Goal: Download file/media

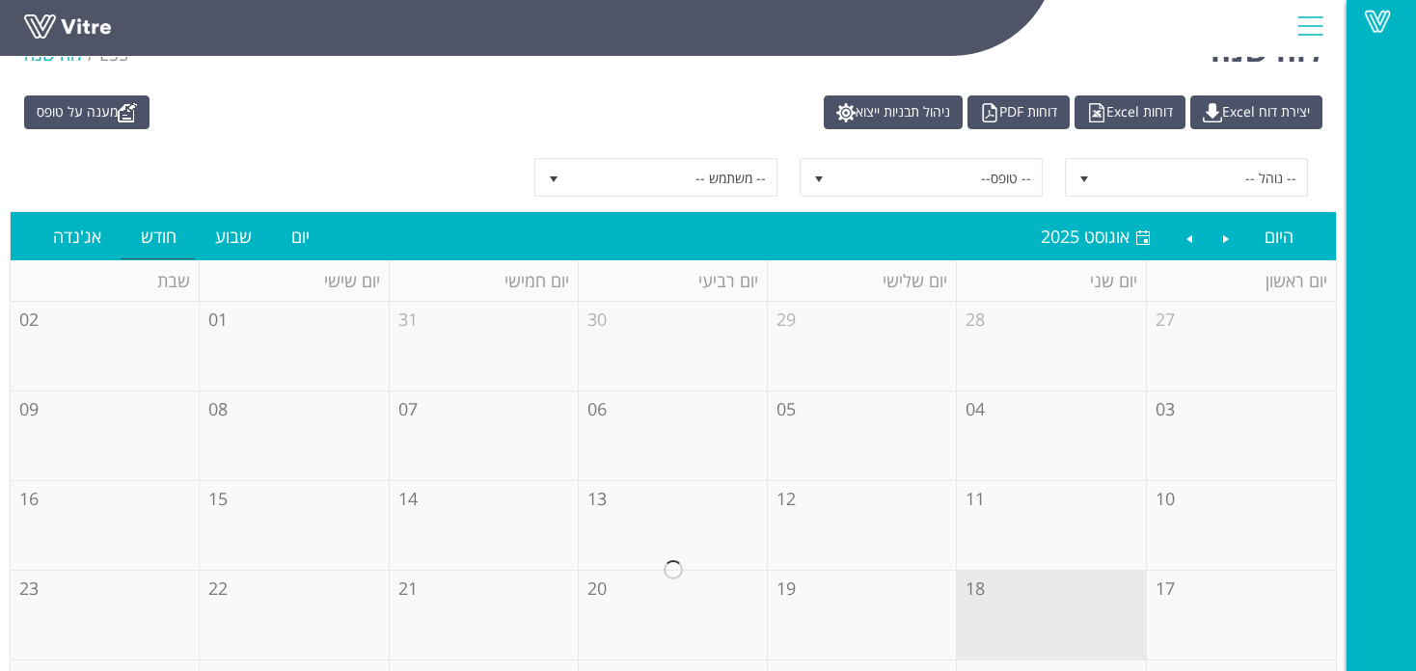
scroll to position [160, 0]
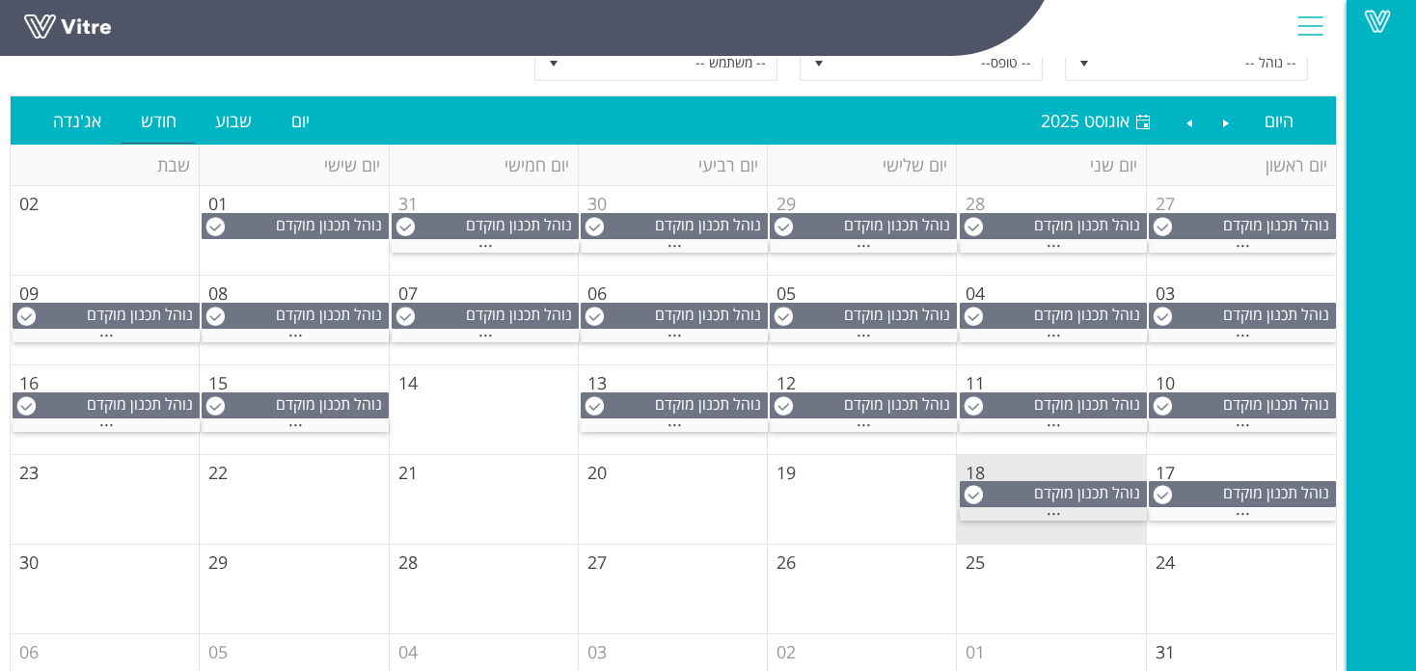
click at [1035, 508] on div "..." at bounding box center [1053, 514] width 187 height 13
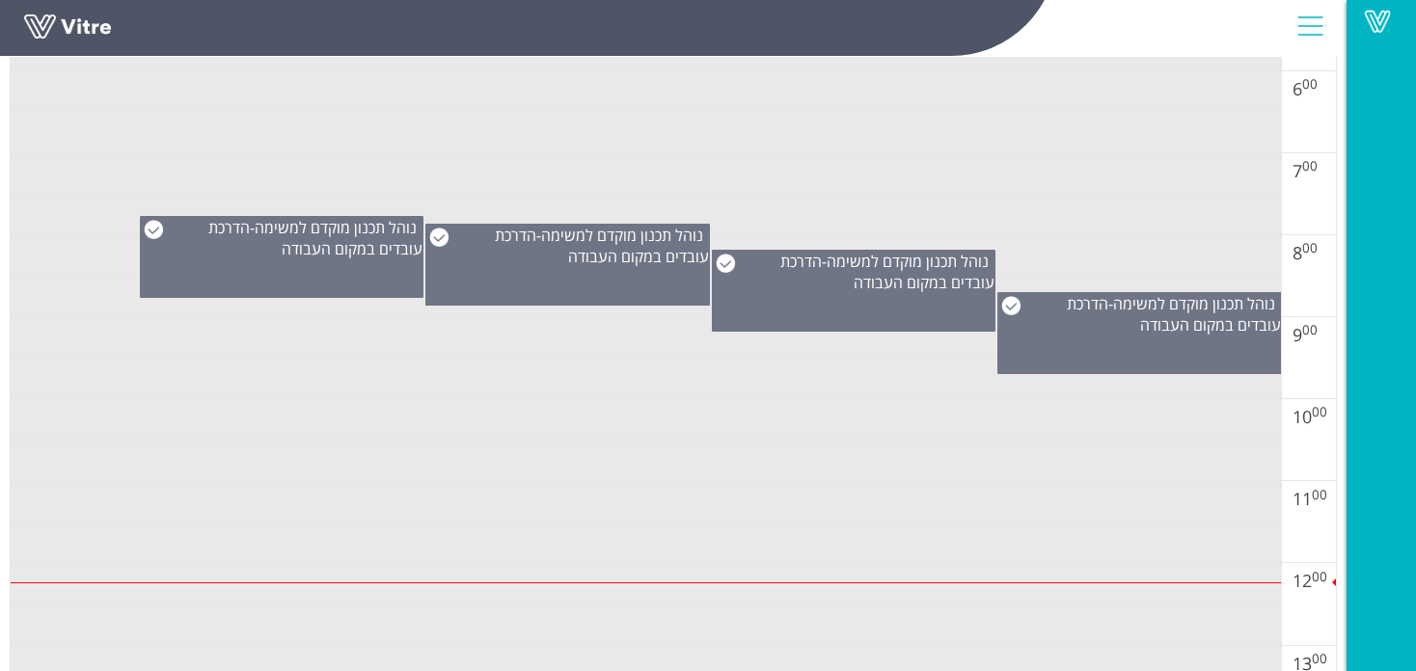
scroll to position [772, 0]
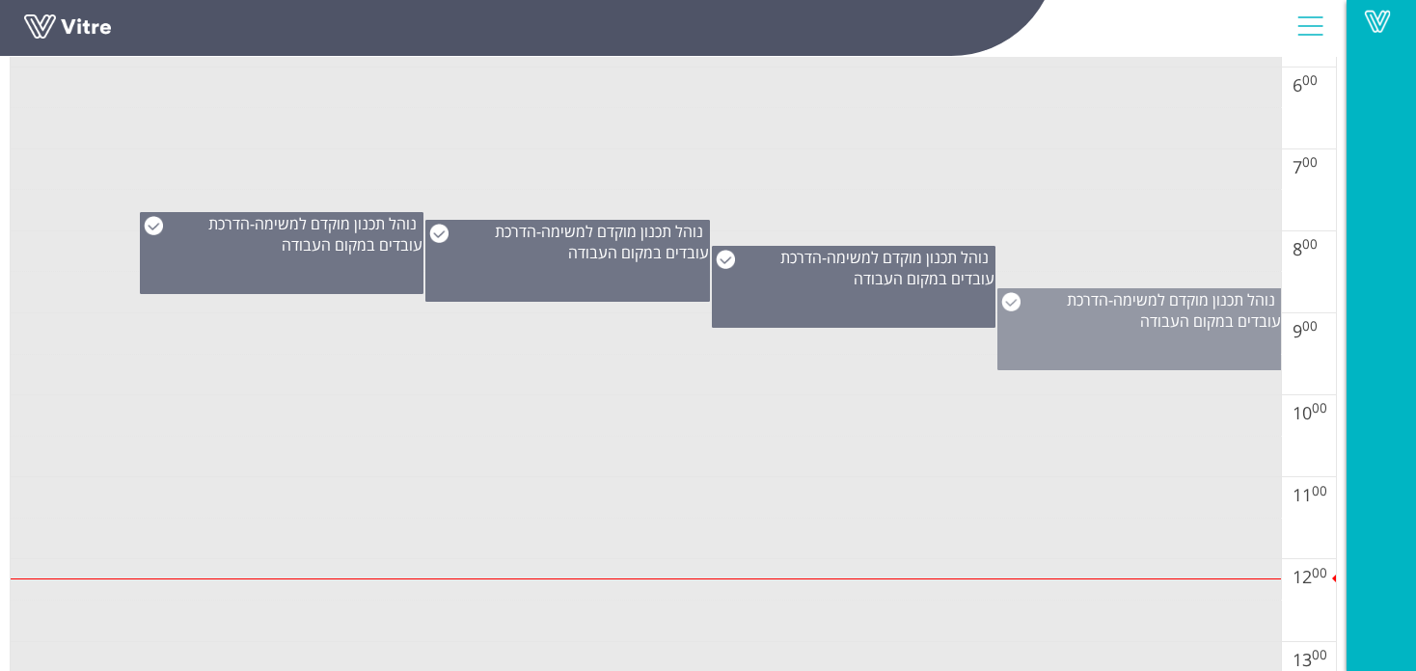
click at [1185, 339] on div "נוהל תכנון מוקדם למשימה - הדרכת עובדים במקום העבודה" at bounding box center [1139, 329] width 285 height 82
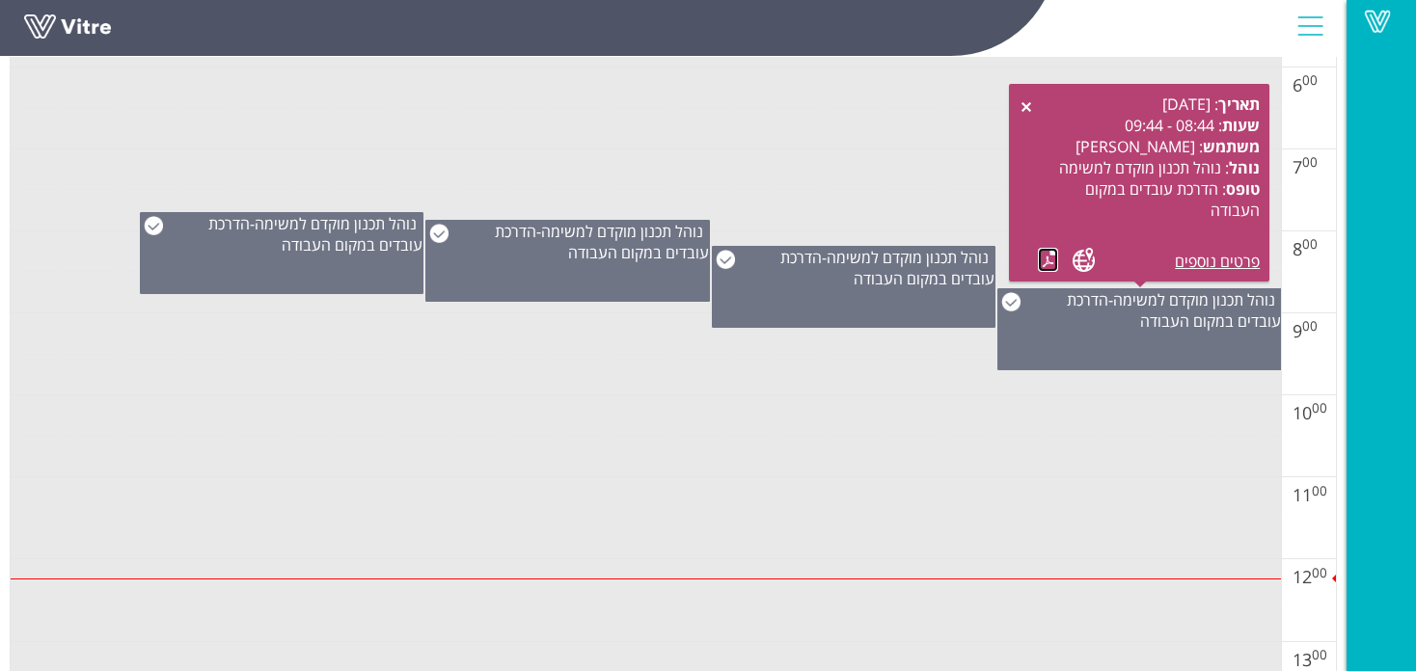
click at [1052, 255] on link at bounding box center [1048, 260] width 20 height 24
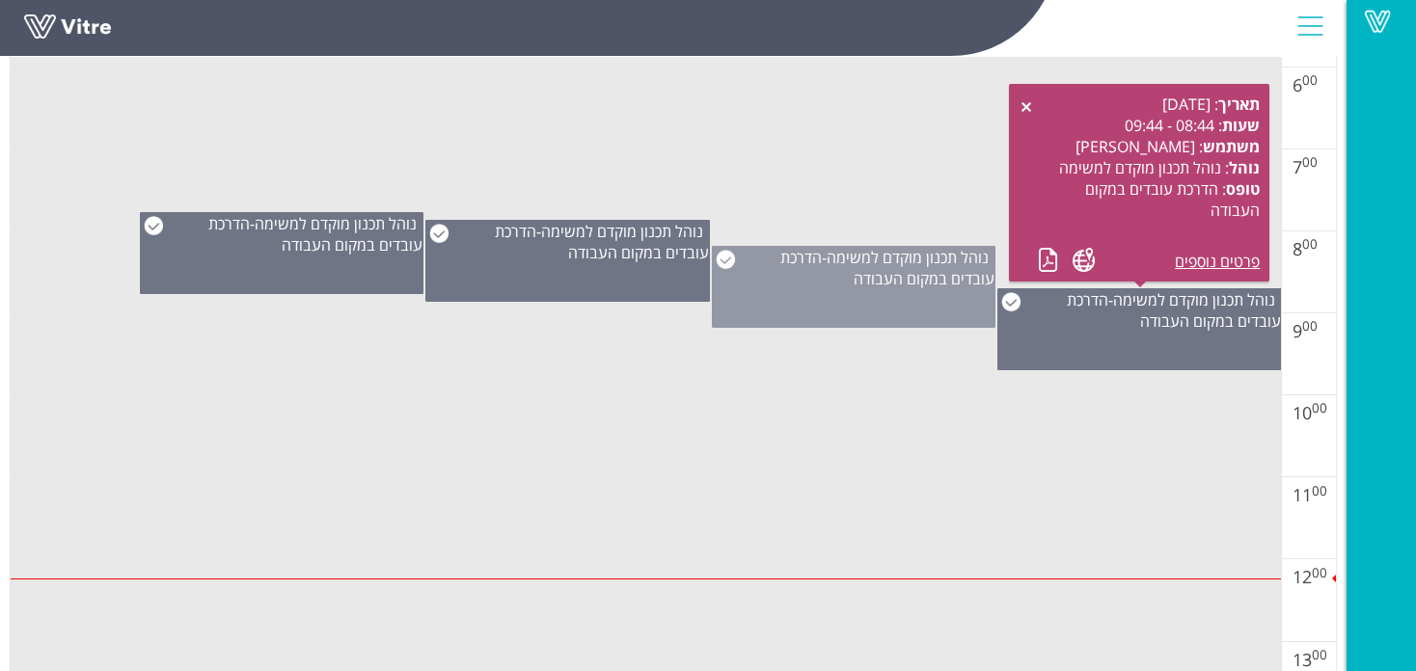
click at [944, 298] on div "נוהל תכנון מוקדם למשימה - הדרכת עובדים במקום העבודה" at bounding box center [854, 287] width 285 height 82
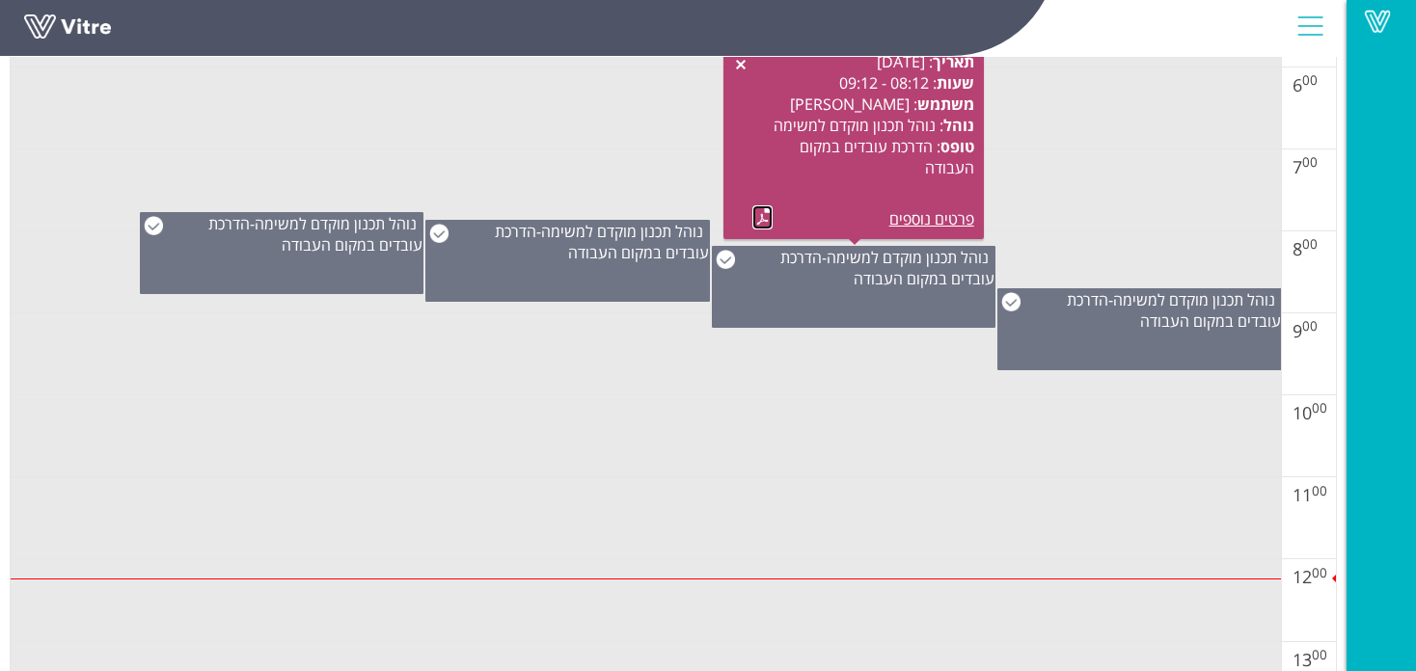
click at [756, 217] on link at bounding box center [762, 217] width 20 height 24
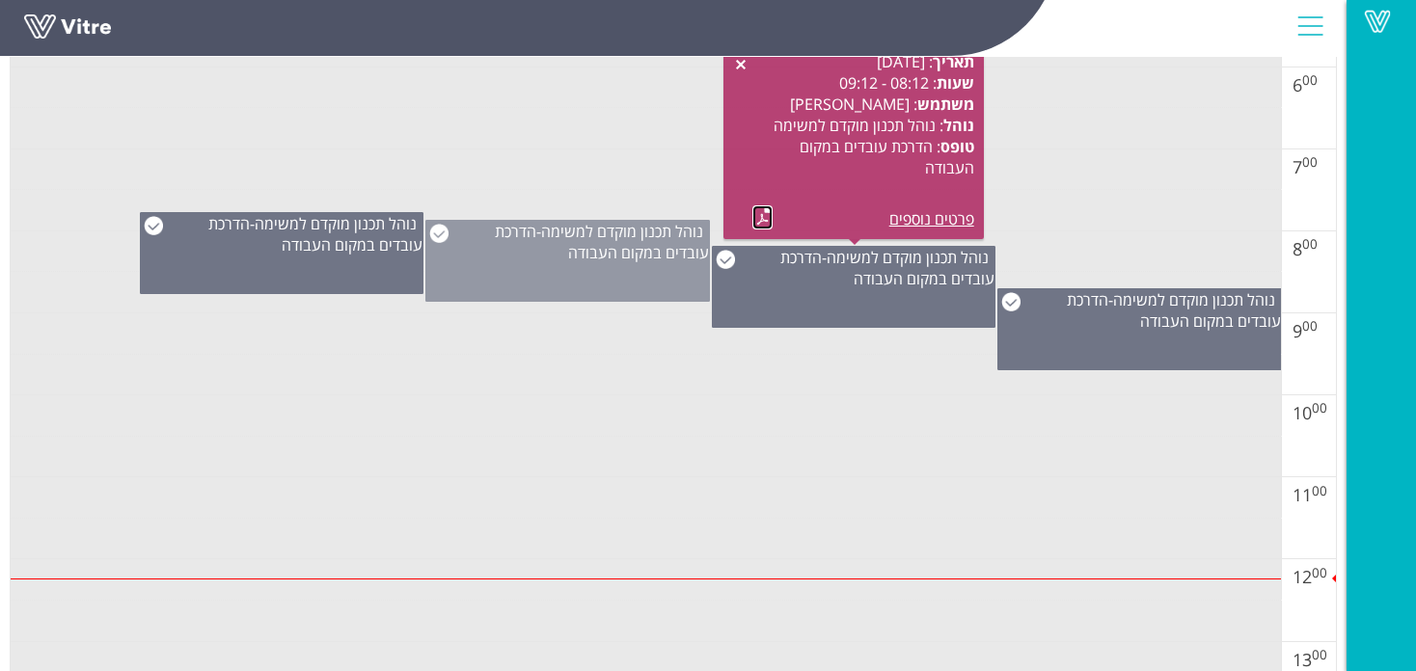
click at [586, 229] on span "נוהל תכנון מוקדם למשימה" at bounding box center [622, 231] width 162 height 21
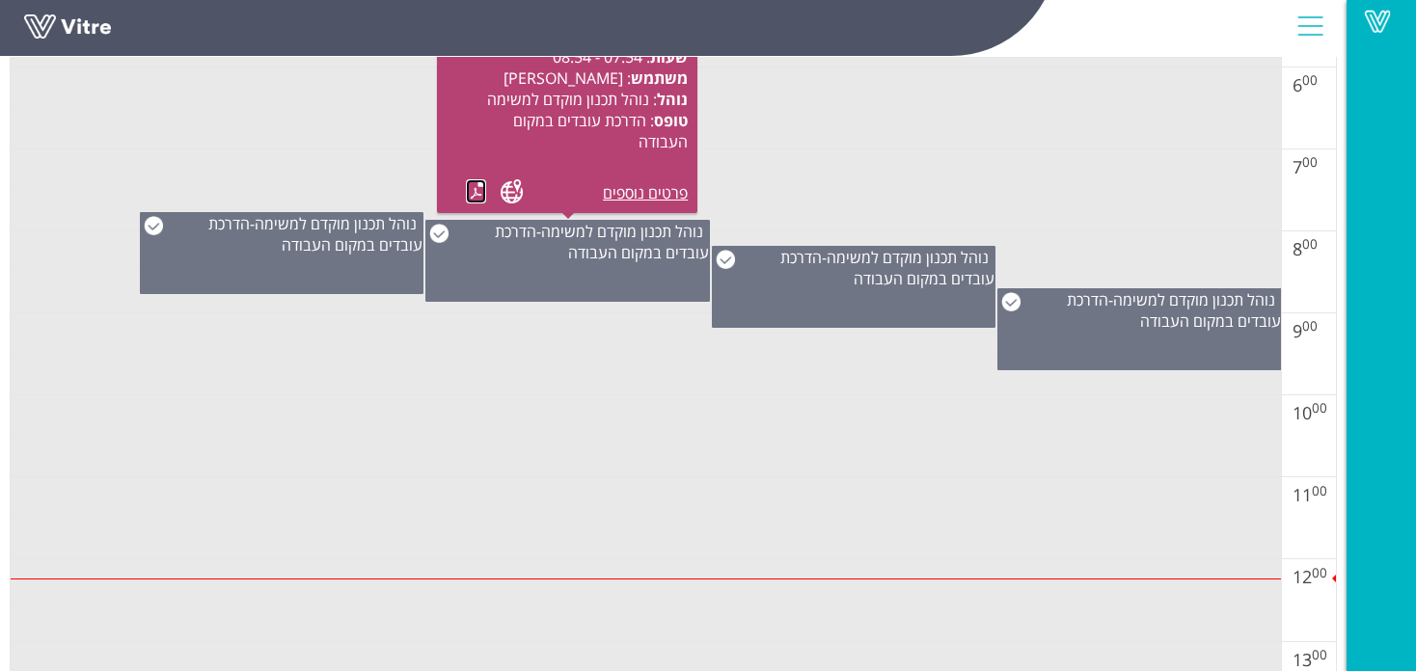
click at [478, 198] on link at bounding box center [476, 191] width 20 height 24
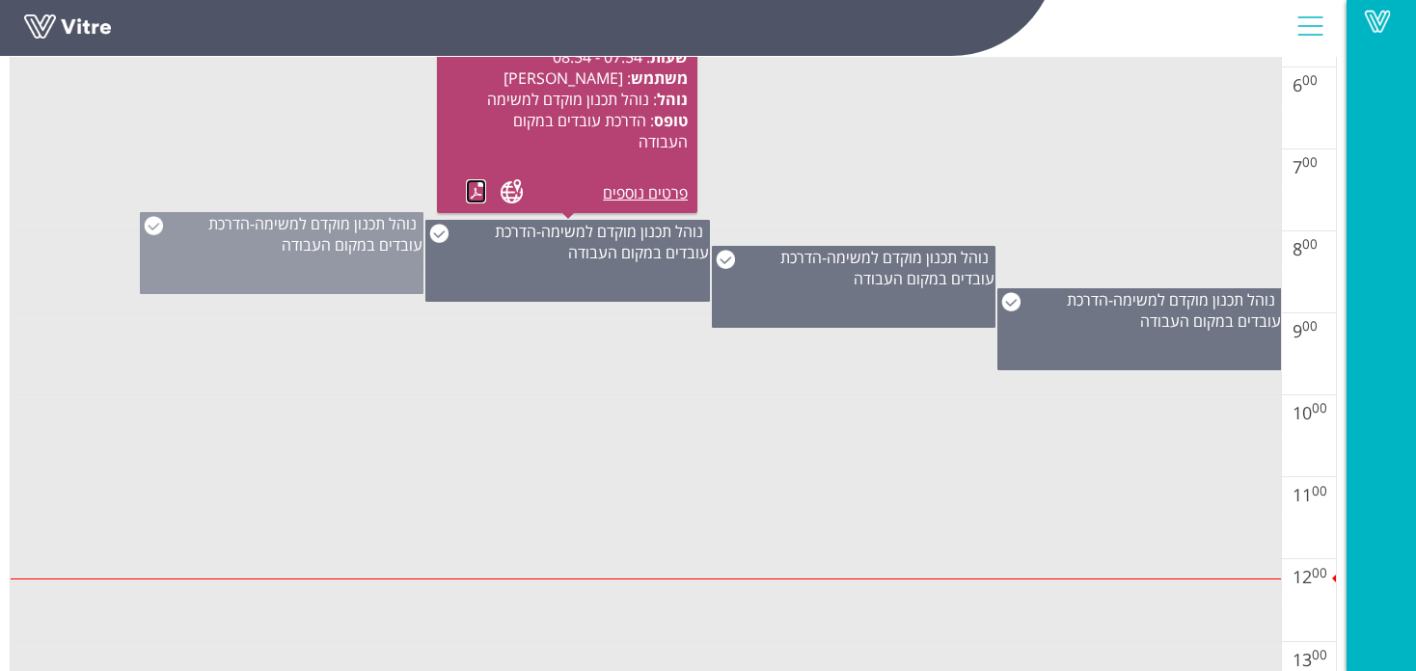
click at [308, 253] on div "נוהל תכנון מוקדם למשימה - הדרכת עובדים במקום העבודה" at bounding box center [282, 253] width 285 height 82
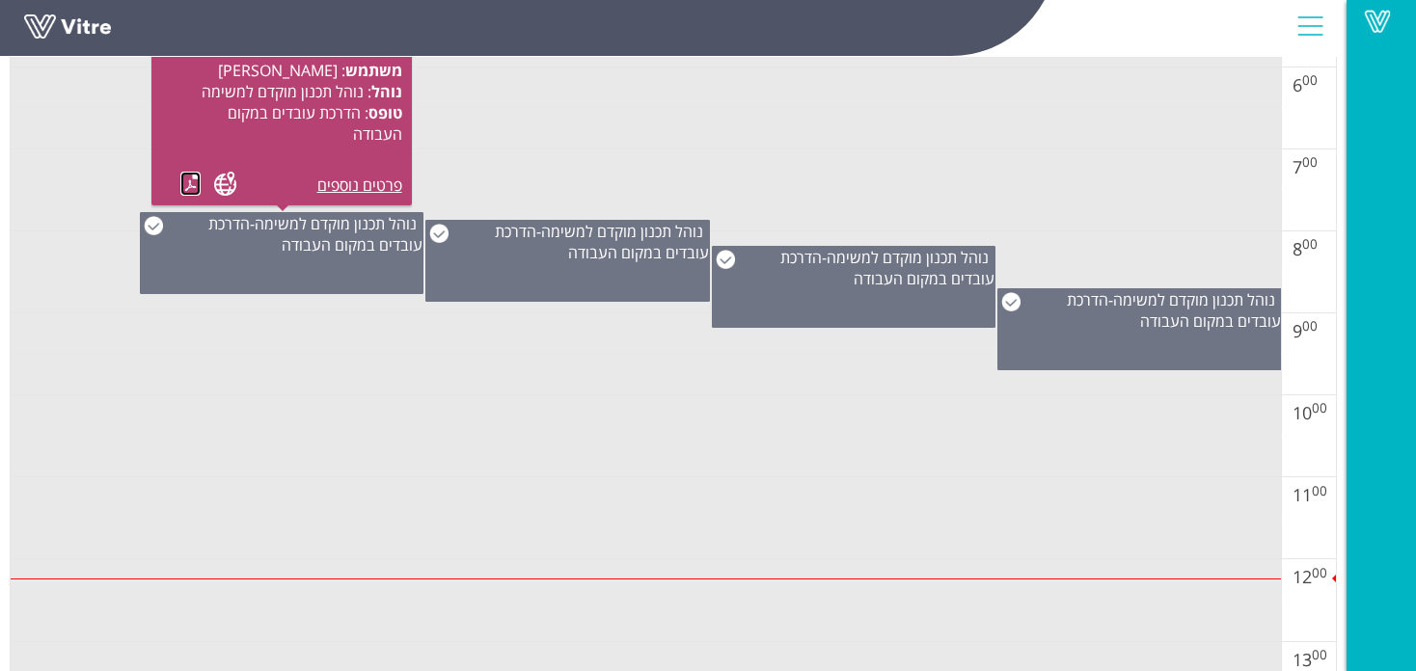
click at [192, 188] on link at bounding box center [190, 184] width 20 height 24
